Goal: Navigation & Orientation: Find specific page/section

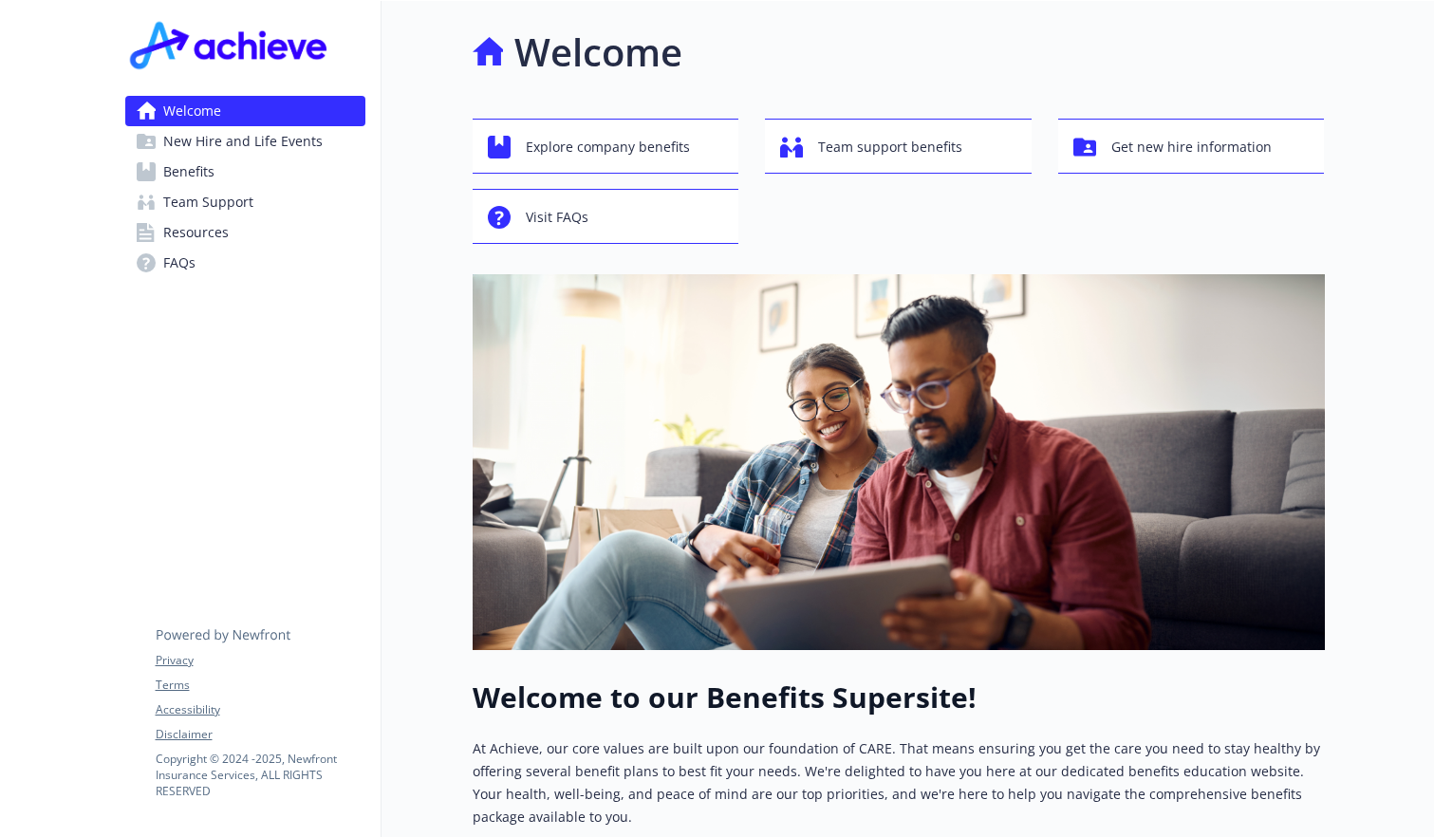
click at [236, 141] on span "New Hire and Life Events" at bounding box center [242, 141] width 159 height 30
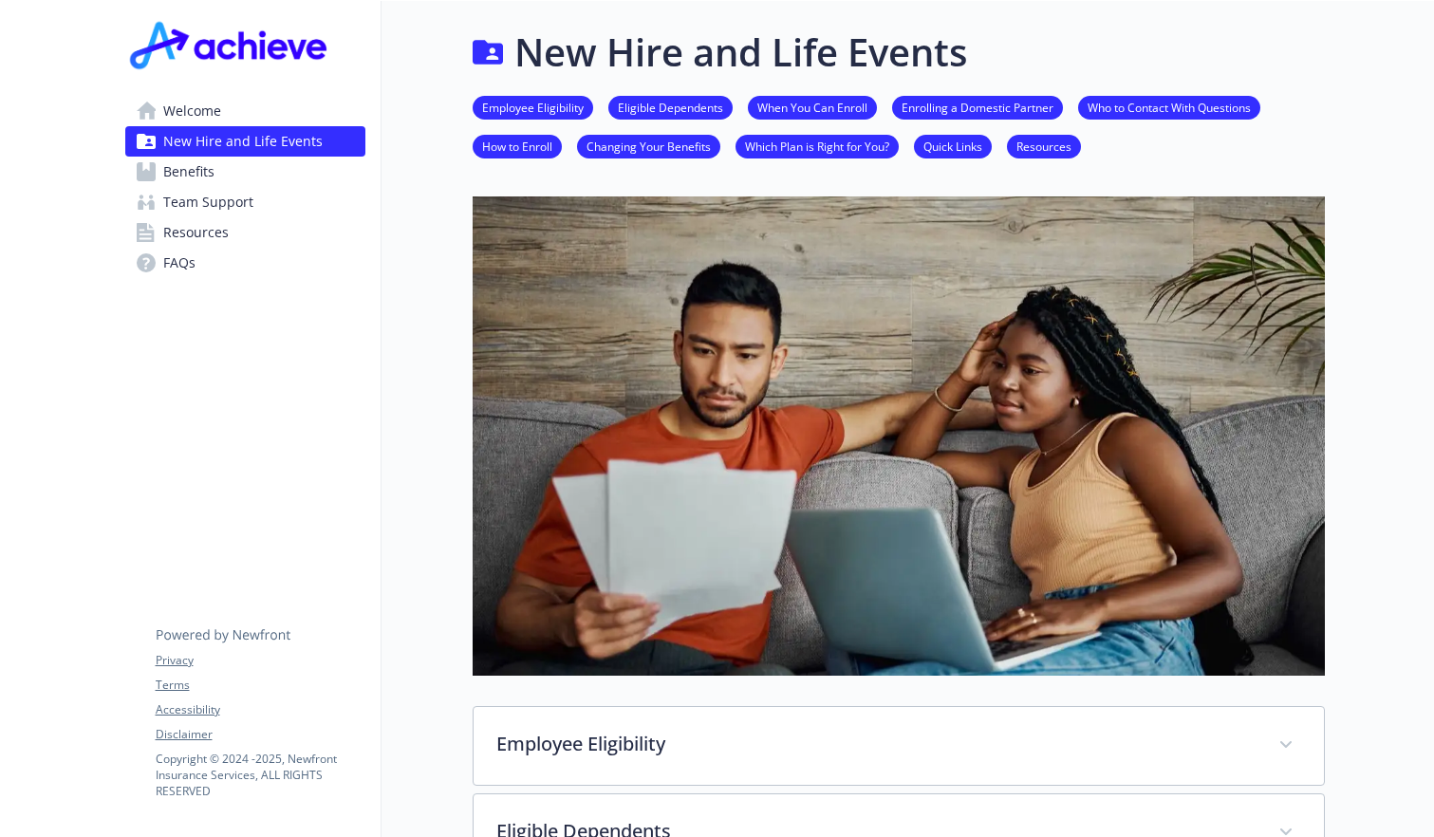
click at [196, 171] on span "Benefits" at bounding box center [188, 172] width 51 height 30
